Goal: Information Seeking & Learning: Find specific fact

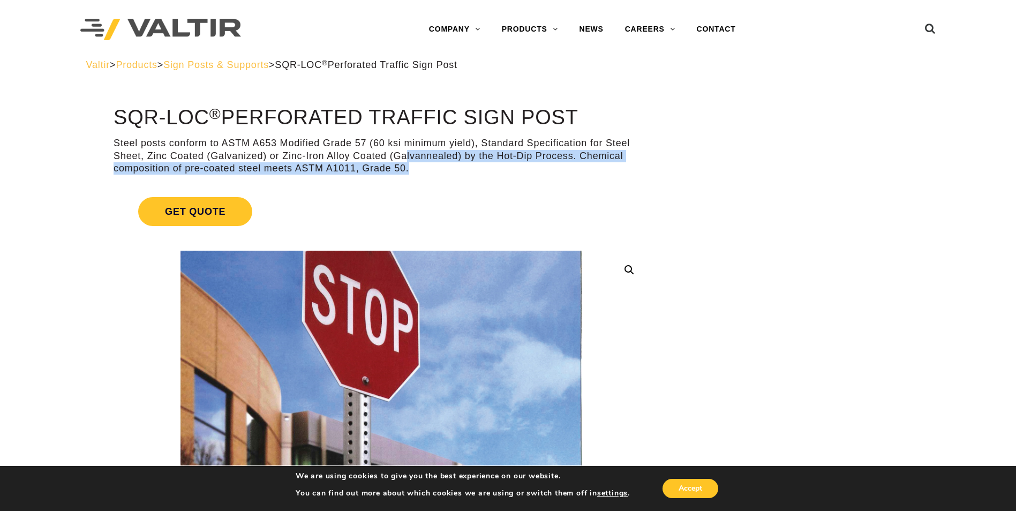
drag, startPoint x: 409, startPoint y: 170, endPoint x: 407, endPoint y: 156, distance: 14.1
click at [407, 156] on p "Steel posts conform to ASTM A653 Modified Grade 57 (60 ksi minimum yield), Stan…" at bounding box center [381, 155] width 535 height 37
drag, startPoint x: 407, startPoint y: 156, endPoint x: 421, endPoint y: 173, distance: 22.4
click at [421, 173] on p "Steel posts conform to ASTM A653 Modified Grade 57 (60 ksi minimum yield), Stan…" at bounding box center [381, 155] width 535 height 37
drag, startPoint x: 355, startPoint y: 171, endPoint x: 355, endPoint y: 157, distance: 13.4
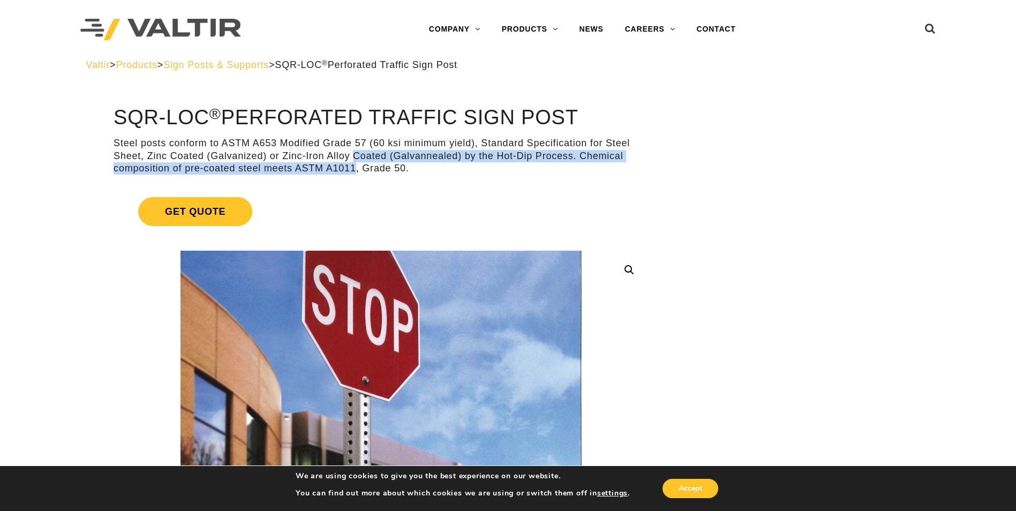
click at [355, 157] on p "Steel posts conform to ASTM A653 Modified Grade 57 (60 ksi minimum yield), Stan…" at bounding box center [381, 155] width 535 height 37
drag, startPoint x: 349, startPoint y: 156, endPoint x: 349, endPoint y: 164, distance: 8.1
click at [349, 164] on p "Steel posts conform to ASTM A653 Modified Grade 57 (60 ksi minimum yield), Stan…" at bounding box center [381, 155] width 535 height 37
drag, startPoint x: 349, startPoint y: 164, endPoint x: 351, endPoint y: 174, distance: 10.5
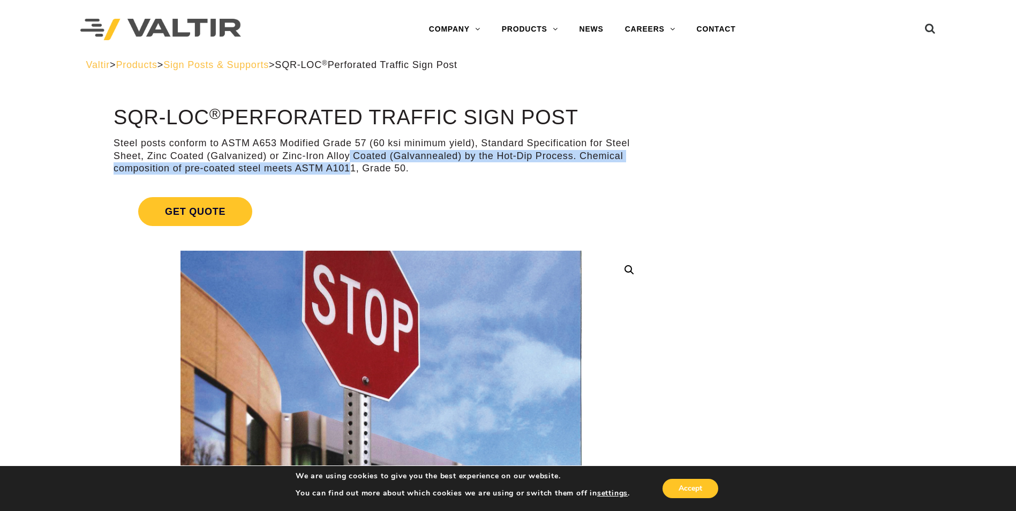
click at [351, 174] on p "Steel posts conform to ASTM A653 Modified Grade 57 (60 ksi minimum yield), Stan…" at bounding box center [381, 155] width 535 height 37
drag, startPoint x: 350, startPoint y: 168, endPoint x: 351, endPoint y: 161, distance: 6.4
click at [351, 161] on p "Steel posts conform to ASTM A653 Modified Grade 57 (60 ksi minimum yield), Stan…" at bounding box center [381, 155] width 535 height 37
drag, startPoint x: 351, startPoint y: 161, endPoint x: 351, endPoint y: 168, distance: 7.0
click at [351, 168] on p "Steel posts conform to ASTM A653 Modified Grade 57 (60 ksi minimum yield), Stan…" at bounding box center [381, 155] width 535 height 37
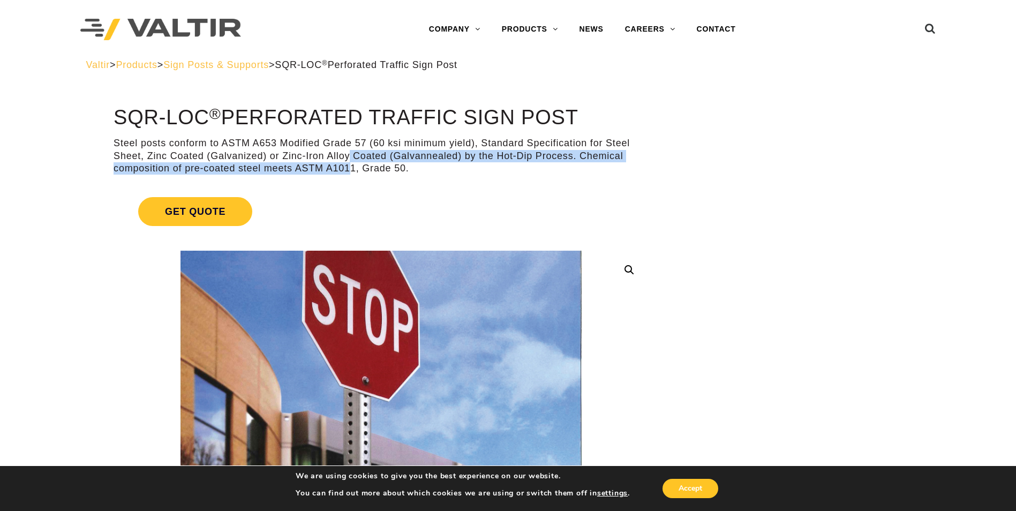
click at [351, 168] on p "Steel posts conform to ASTM A653 Modified Grade 57 (60 ksi minimum yield), Stan…" at bounding box center [381, 155] width 535 height 37
click at [349, 165] on p "Steel posts conform to ASTM A653 Modified Grade 57 (60 ksi minimum yield), Stan…" at bounding box center [381, 155] width 535 height 37
drag, startPoint x: 349, startPoint y: 154, endPoint x: 349, endPoint y: 164, distance: 9.7
click at [349, 164] on p "Steel posts conform to ASTM A653 Modified Grade 57 (60 ksi minimum yield), Stan…" at bounding box center [381, 155] width 535 height 37
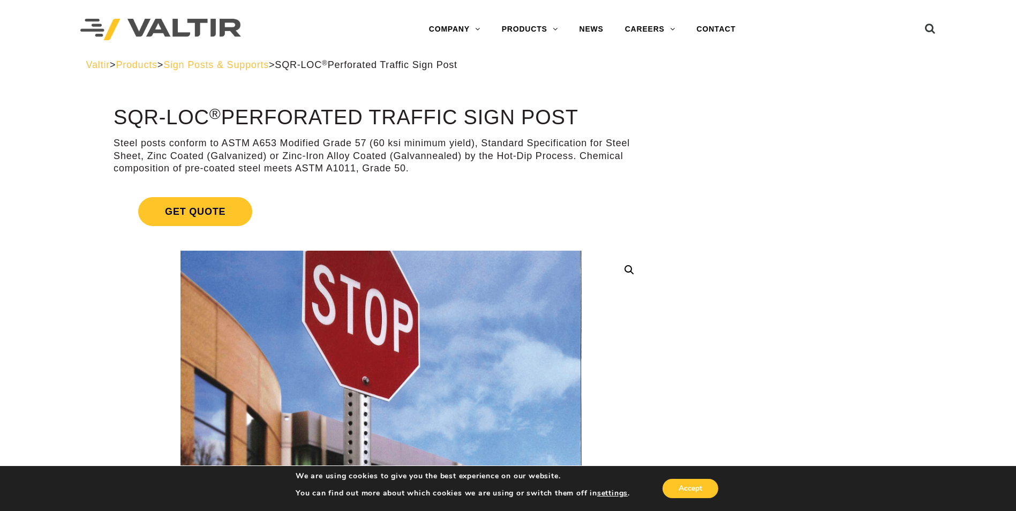
click at [360, 167] on p "Steel posts conform to ASTM A653 Modified Grade 57 (60 ksi minimum yield), Stan…" at bounding box center [381, 155] width 535 height 37
